Goal: Task Accomplishment & Management: Complete application form

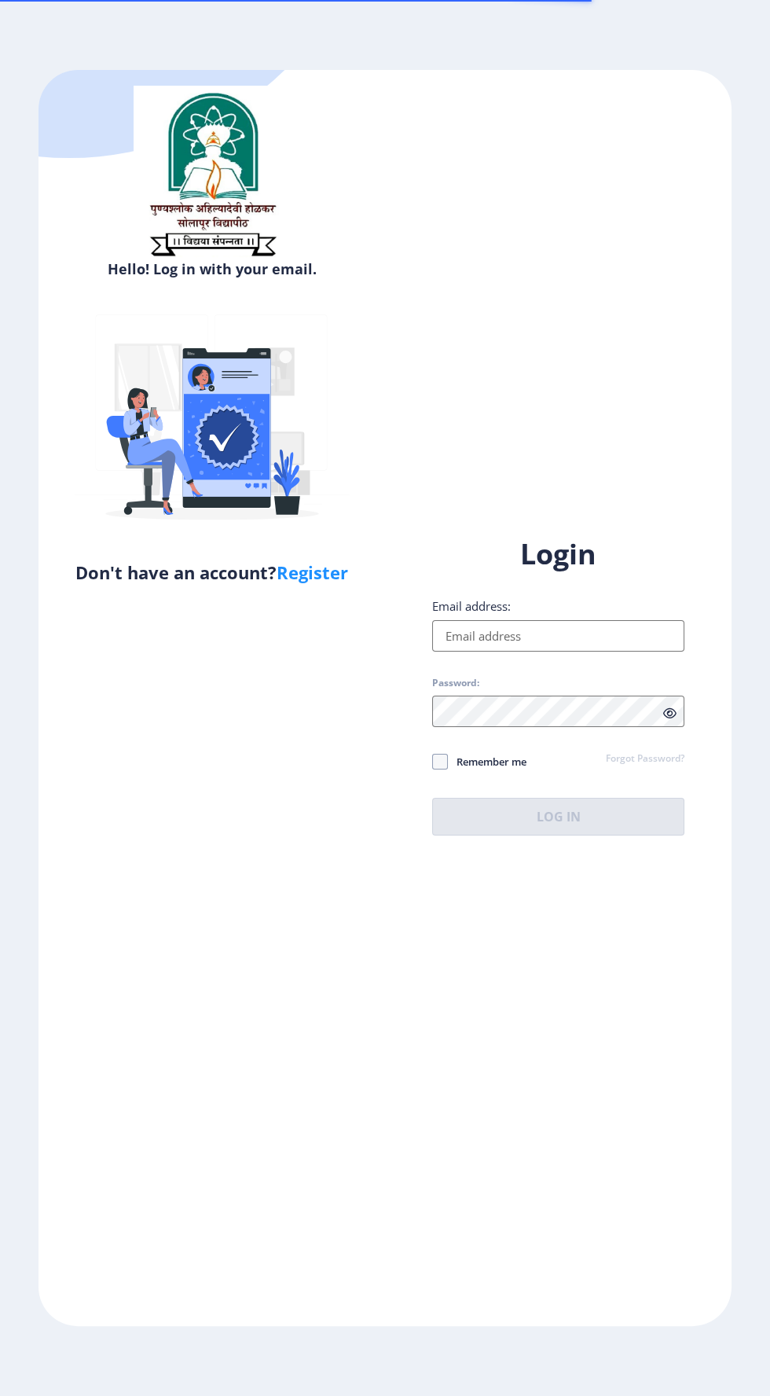
click at [452, 652] on input "Email address:" at bounding box center [558, 635] width 252 height 31
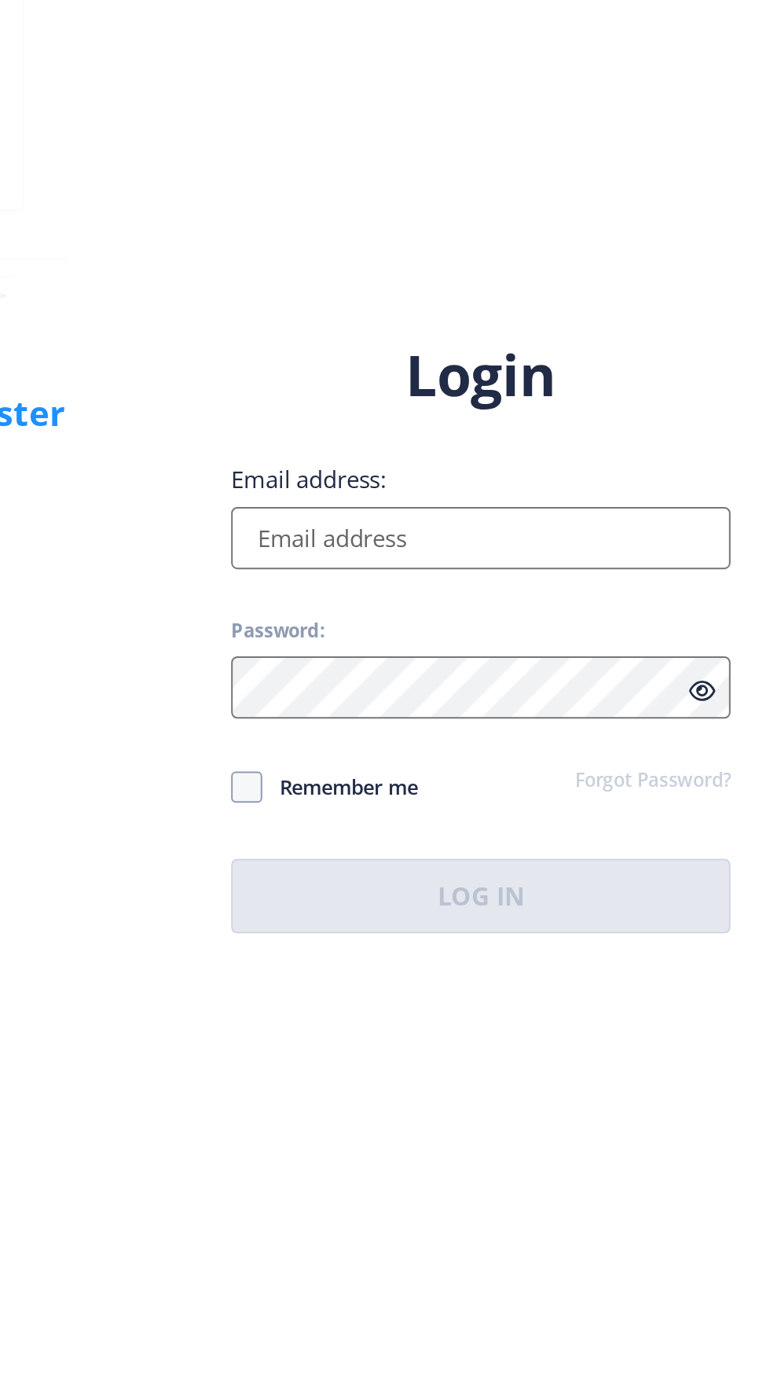
type input "[EMAIL_ADDRESS][DOMAIN_NAME]"
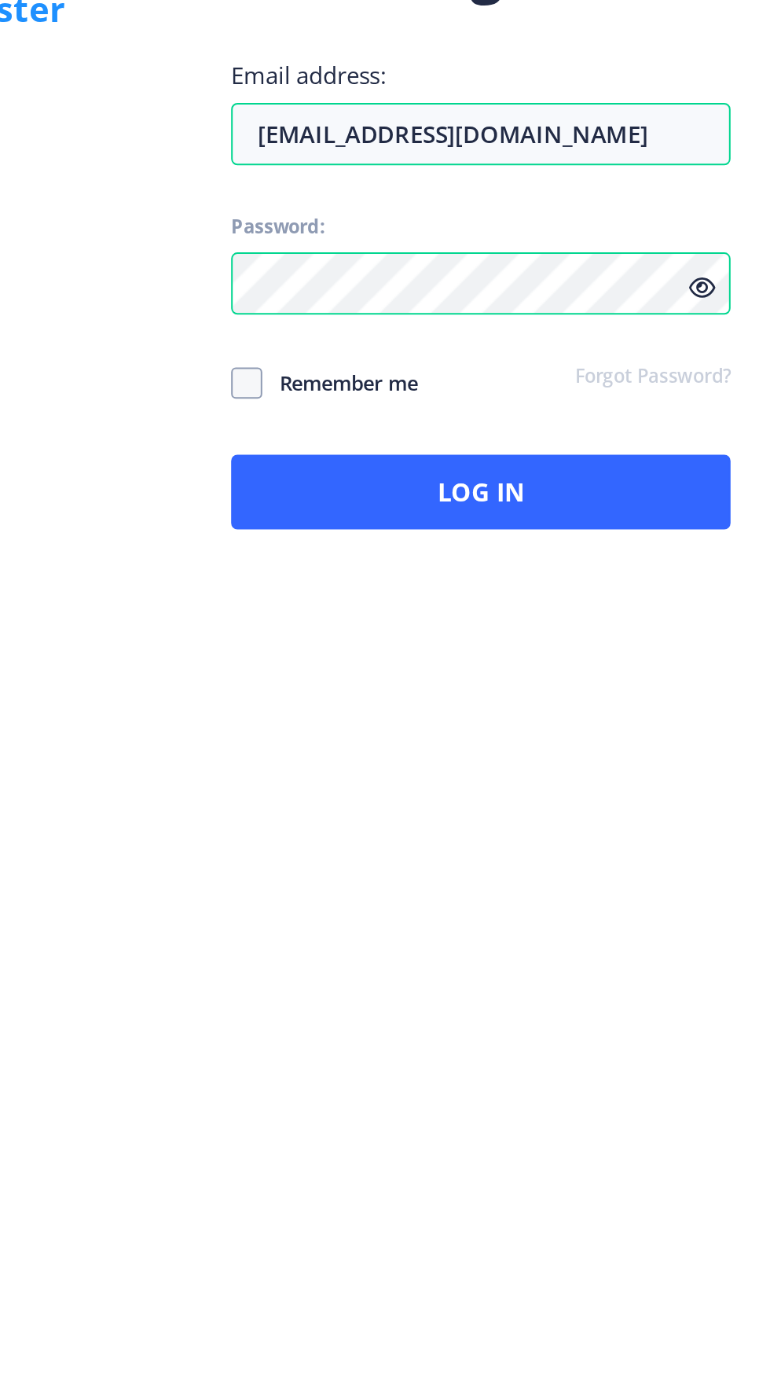
click at [677, 719] on icon at bounding box center [669, 713] width 13 height 12
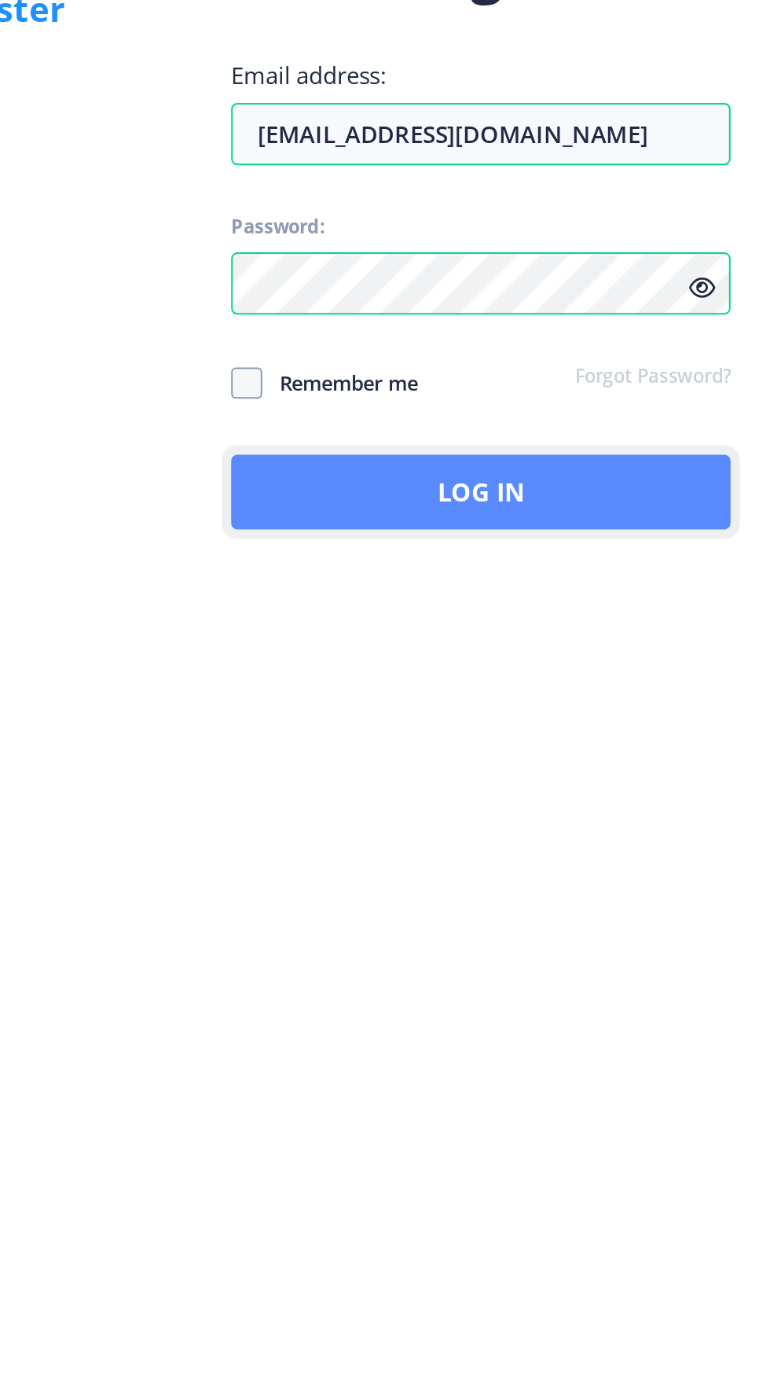
click at [473, 836] on button "Log In" at bounding box center [558, 817] width 252 height 38
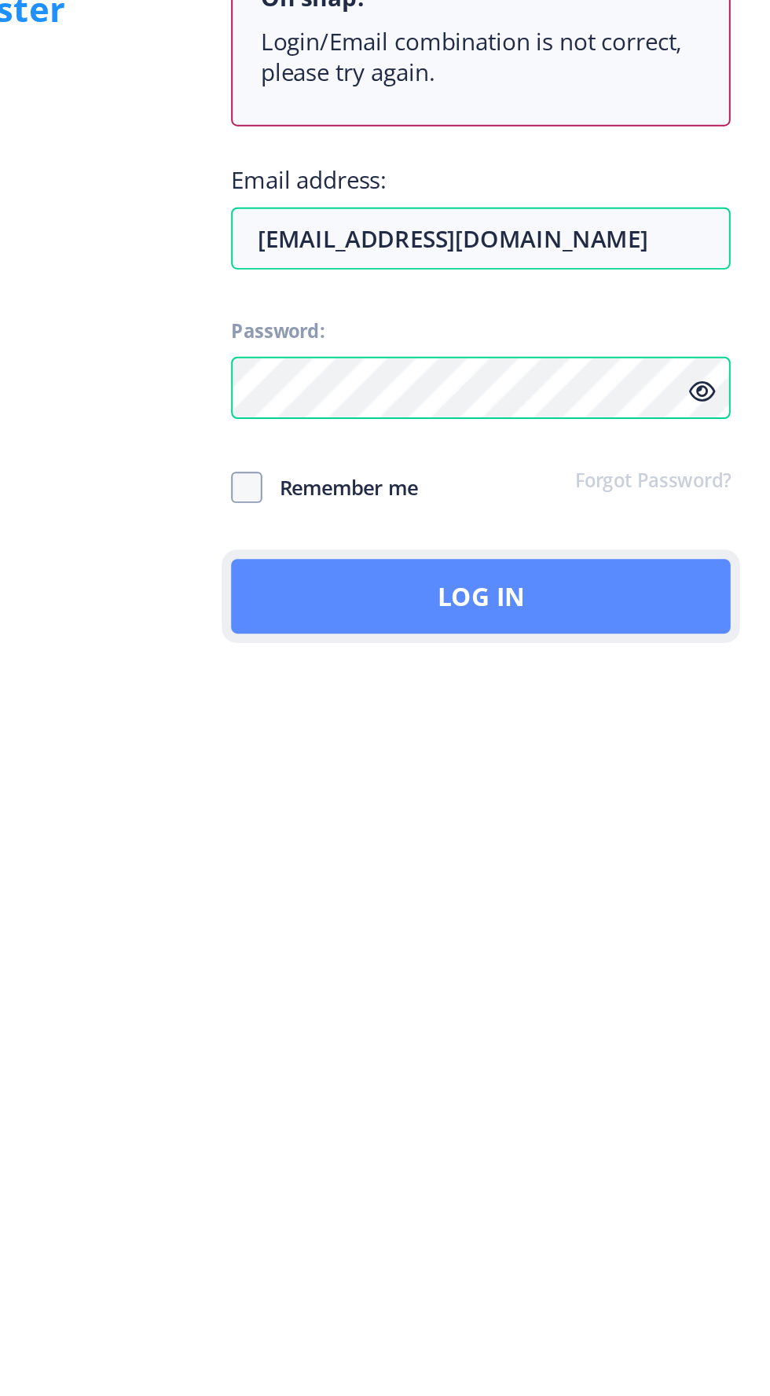
click at [488, 888] on button "Log In" at bounding box center [558, 870] width 252 height 38
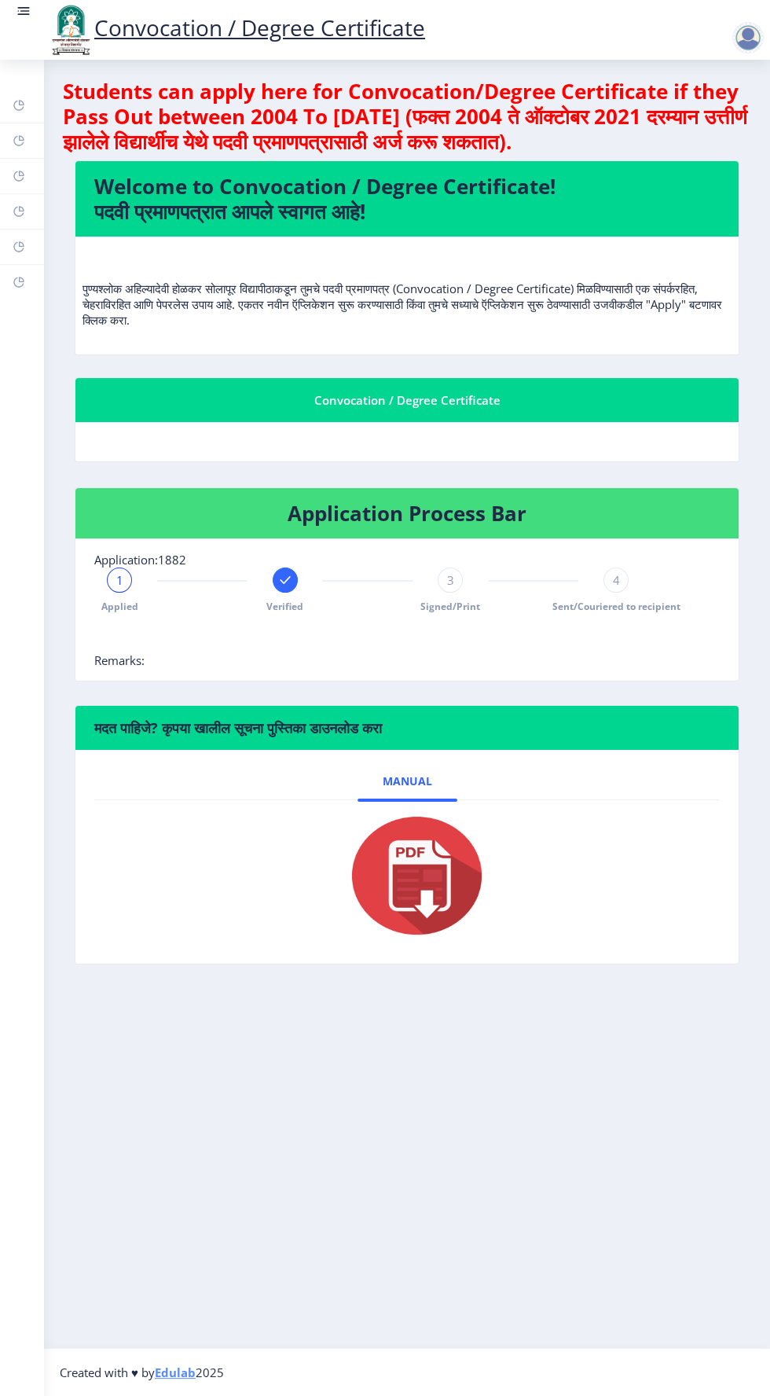
click at [443, 582] on div "3" at bounding box center [450, 580] width 25 height 25
click at [464, 604] on span "Signed/Print" at bounding box center [451, 606] width 60 height 13
click at [612, 583] on div "4" at bounding box center [616, 580] width 25 height 25
click at [616, 579] on span "4" at bounding box center [616, 580] width 7 height 16
click at [284, 583] on rect at bounding box center [285, 580] width 16 height 16
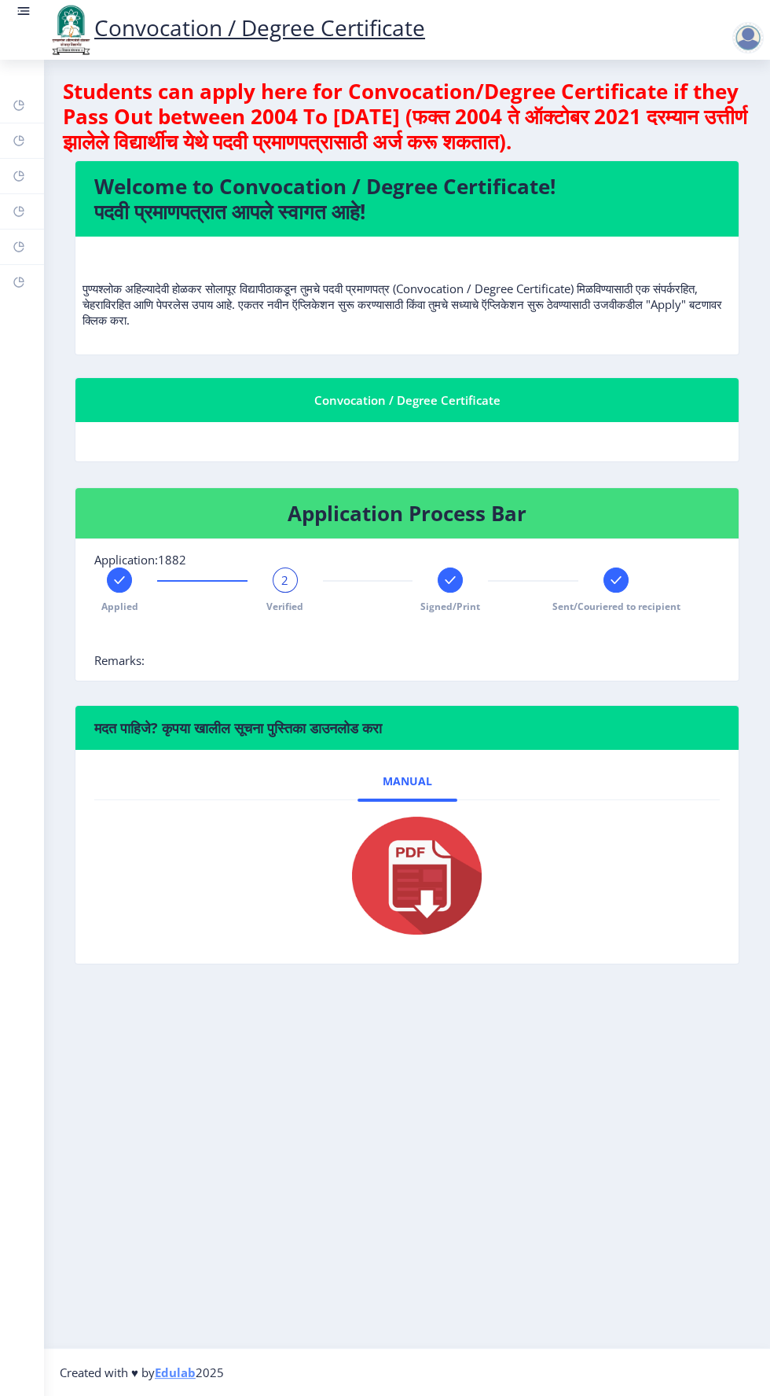
click at [462, 582] on div at bounding box center [450, 580] width 25 height 25
click at [611, 572] on rect at bounding box center [616, 580] width 16 height 16
click at [443, 579] on rect at bounding box center [451, 580] width 16 height 16
click at [24, 18] on rect at bounding box center [24, 11] width 16 height 16
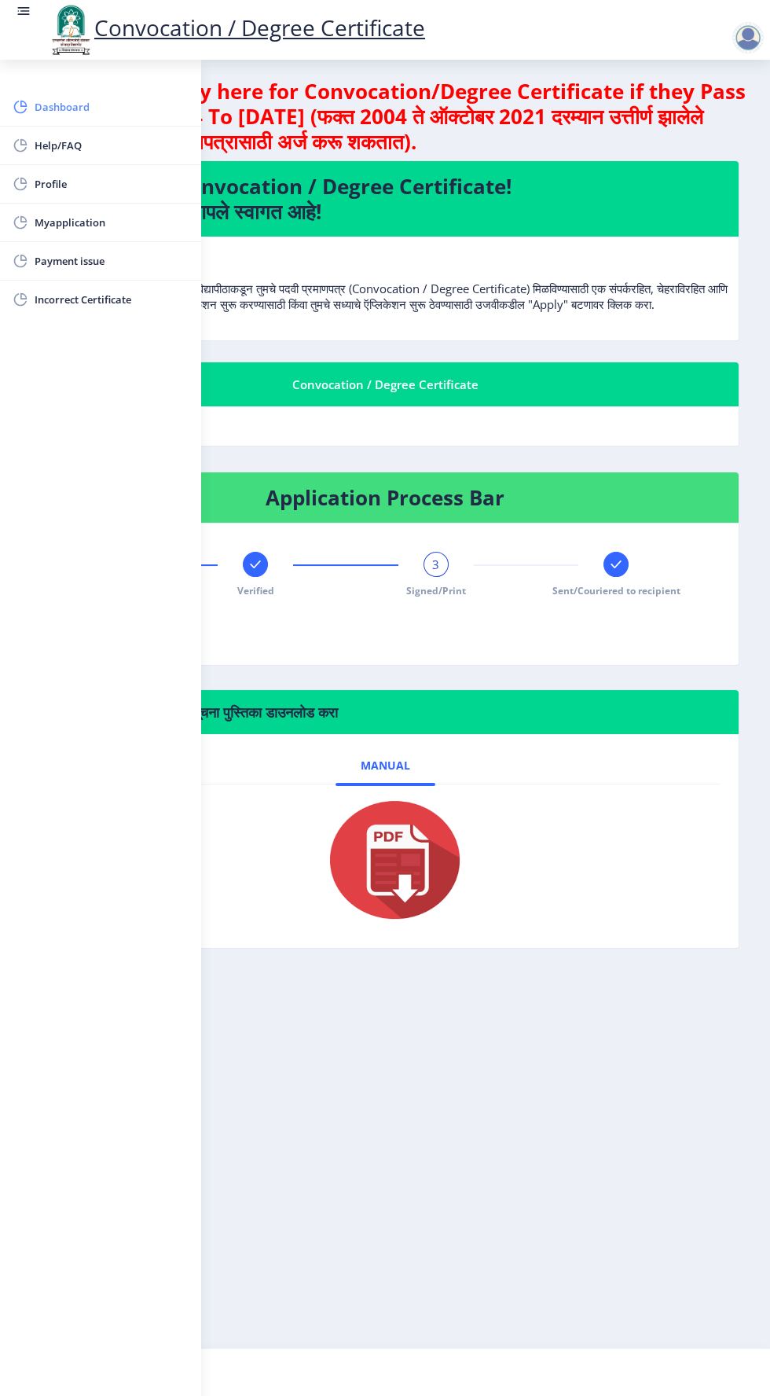
click at [40, 107] on span "Dashboard" at bounding box center [112, 106] width 154 height 19
click at [23, 11] on rect at bounding box center [24, 11] width 9 height 2
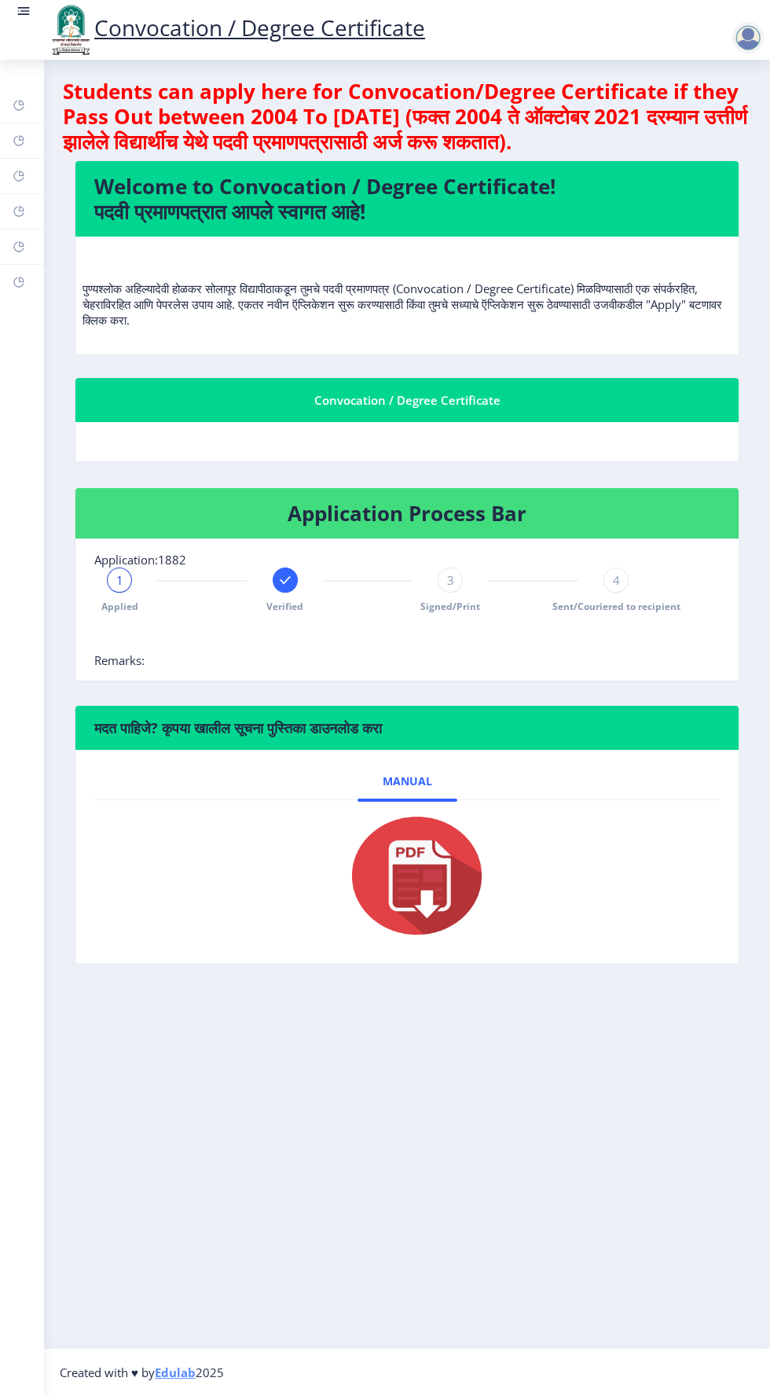
click at [118, 658] on span "Remarks:" at bounding box center [119, 660] width 50 height 16
click at [20, 4] on rect at bounding box center [24, 11] width 16 height 16
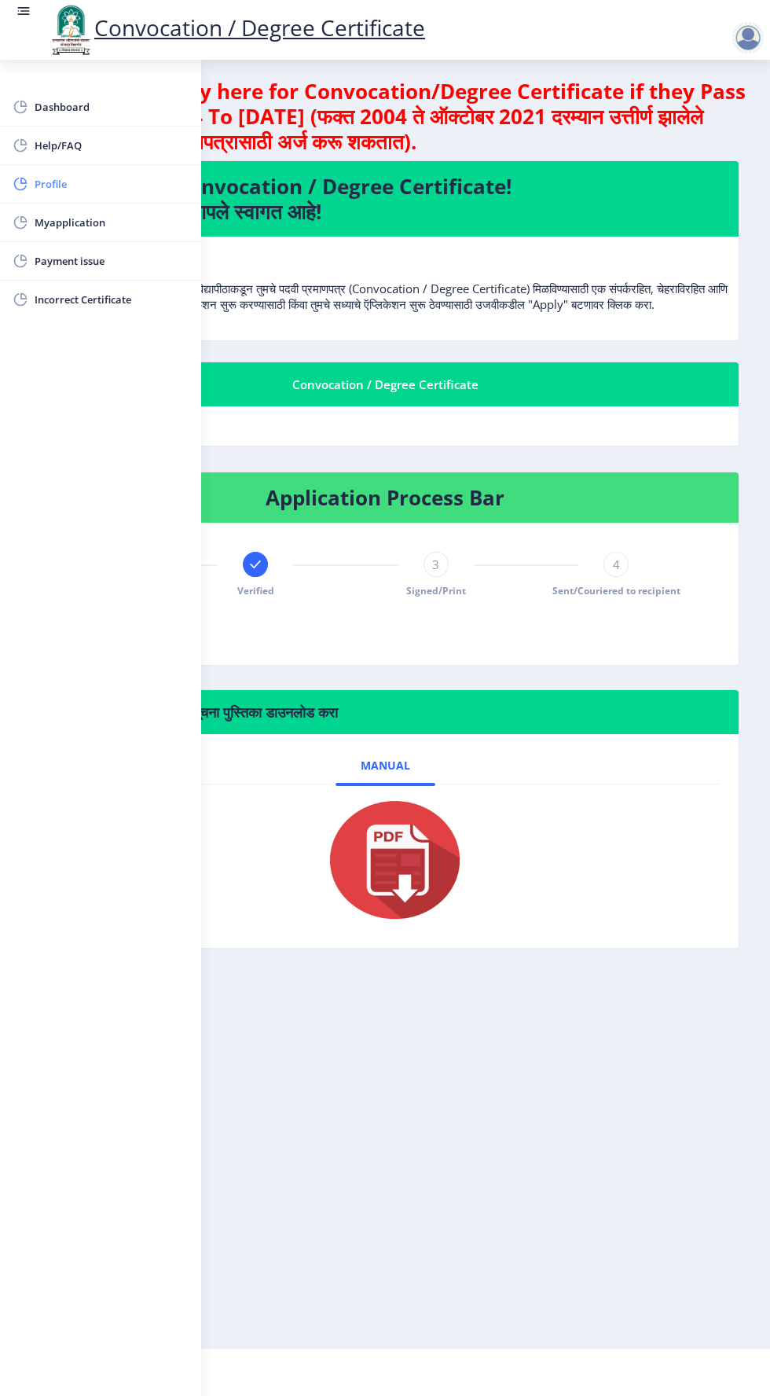
click at [24, 180] on rect at bounding box center [21, 184] width 16 height 16
select select "[DEMOGRAPHIC_DATA]"
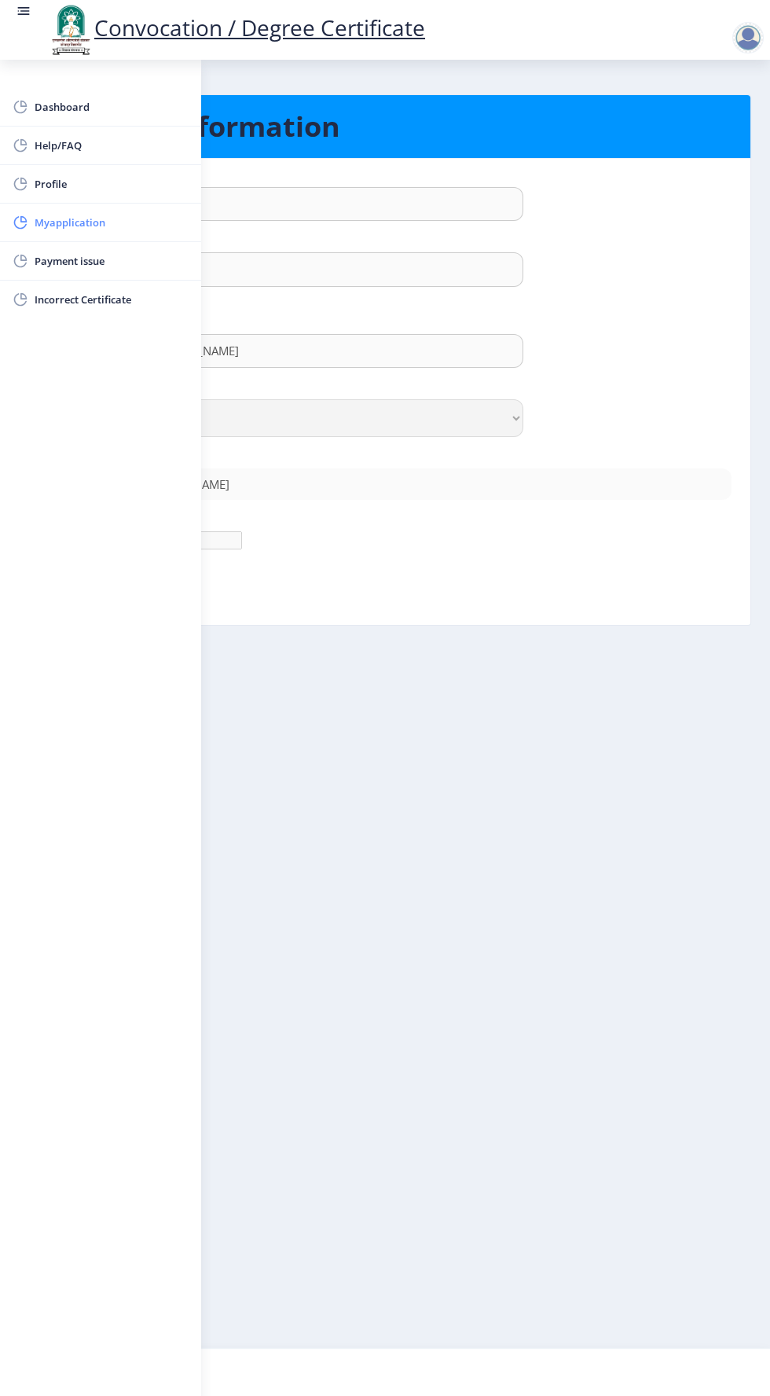
click at [51, 221] on span "Myapplication" at bounding box center [112, 222] width 154 height 19
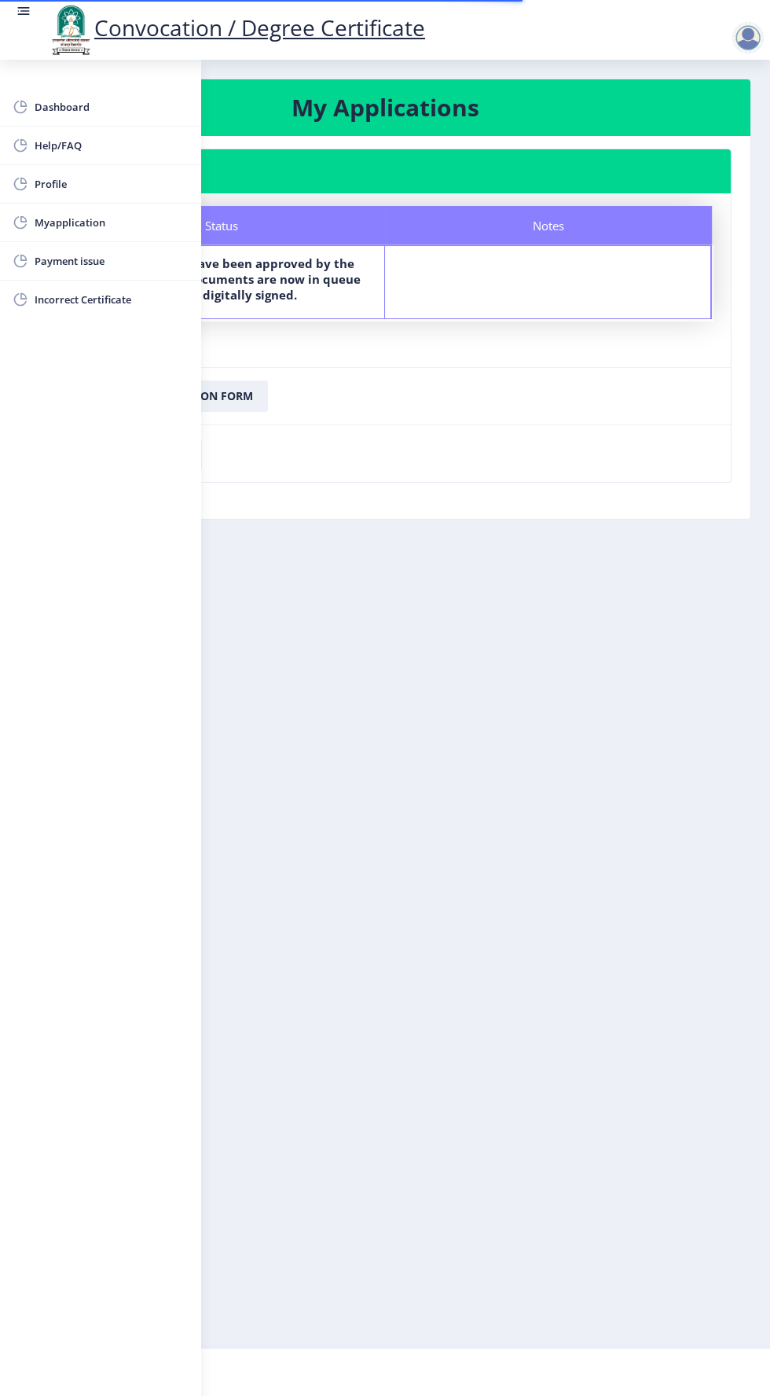
click at [24, 6] on rect at bounding box center [24, 11] width 16 height 16
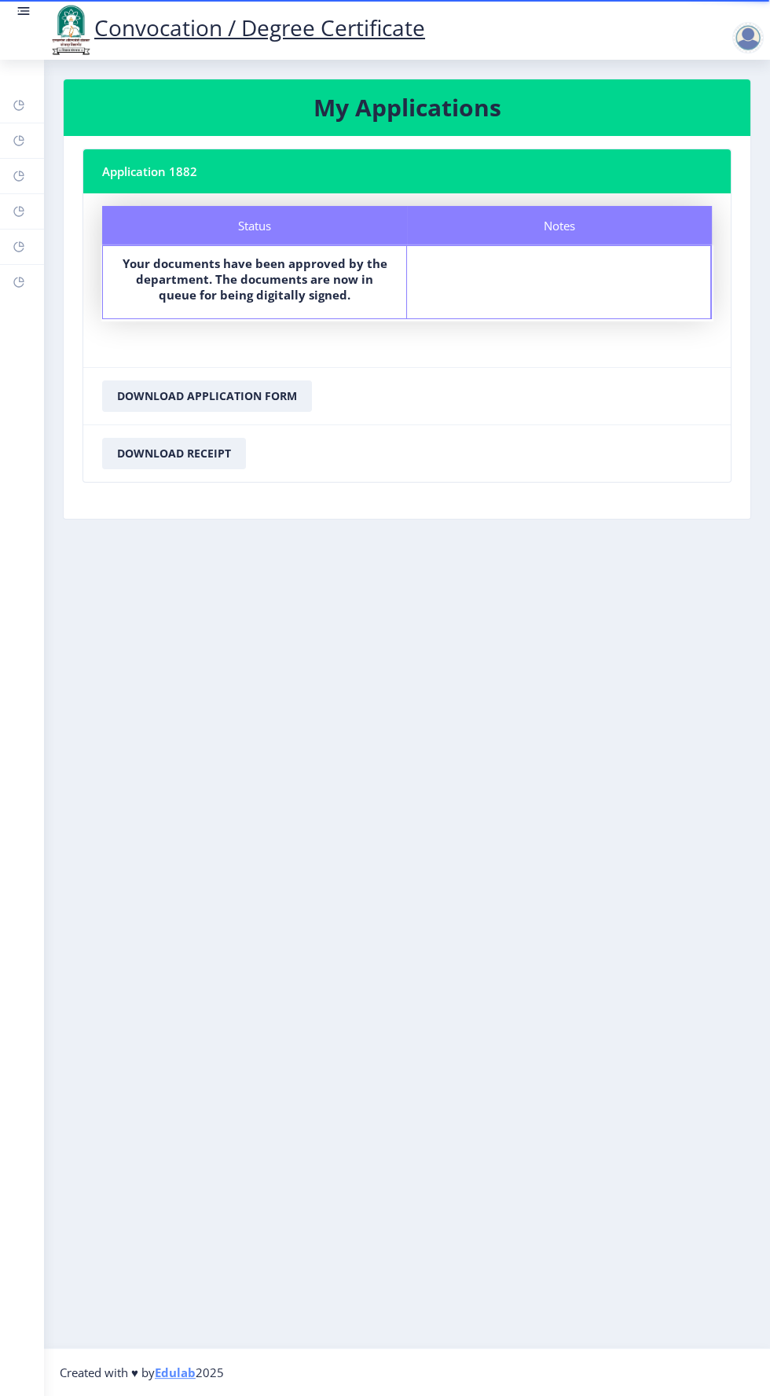
click at [21, 6] on rect at bounding box center [24, 11] width 16 height 16
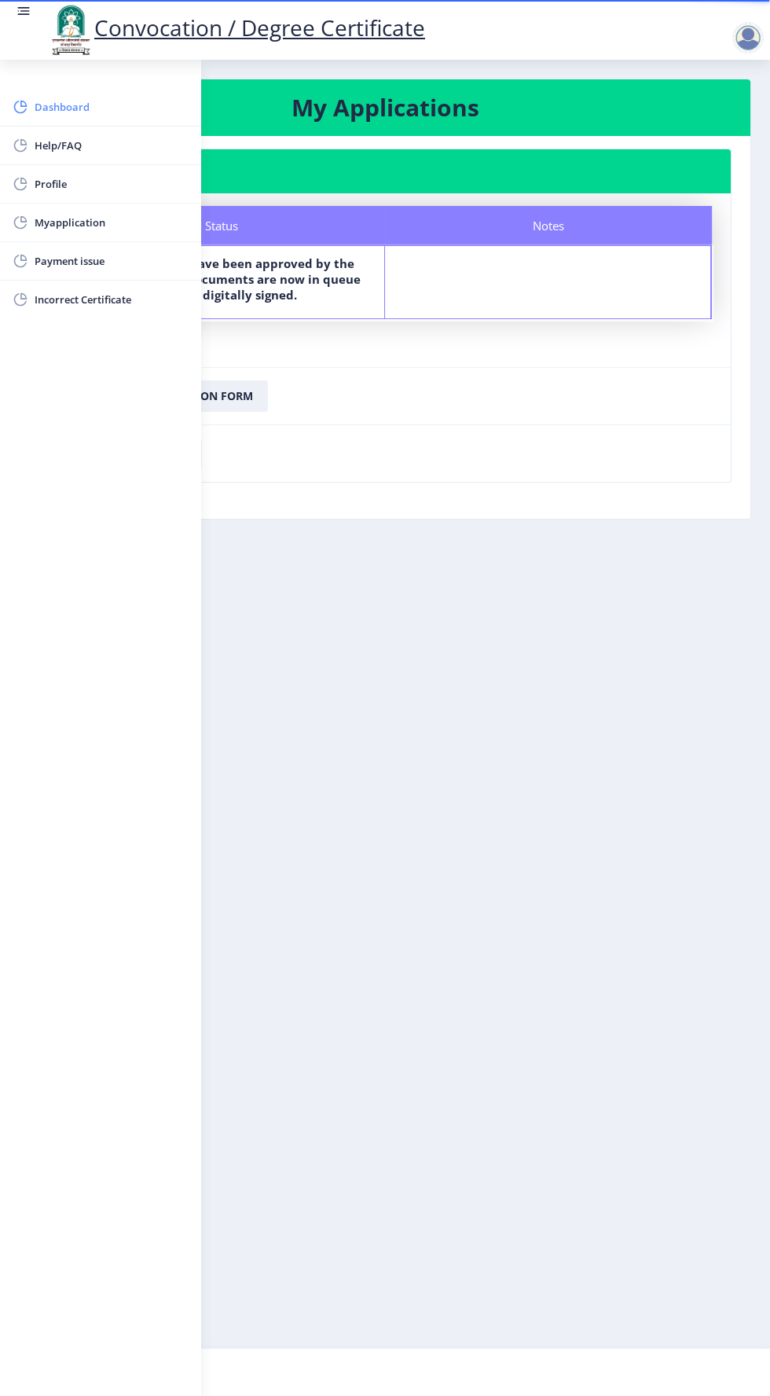
click at [24, 103] on rect at bounding box center [21, 107] width 16 height 16
